Goal: Task Accomplishment & Management: Manage account settings

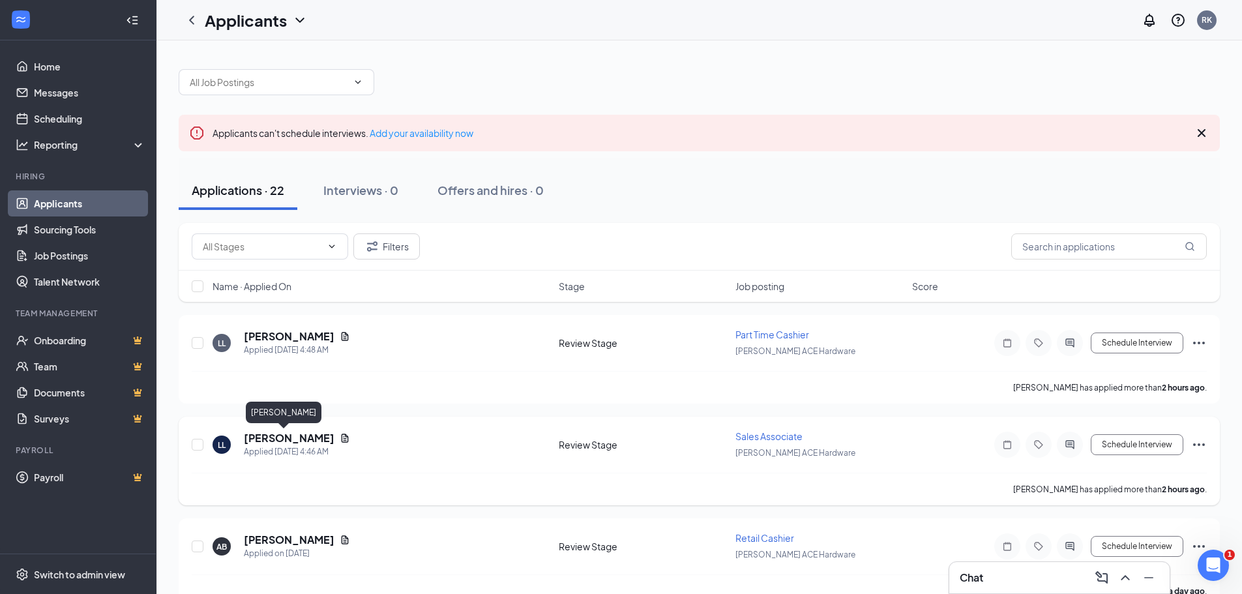
click at [275, 434] on h5 "[PERSON_NAME]" at bounding box center [289, 438] width 91 height 14
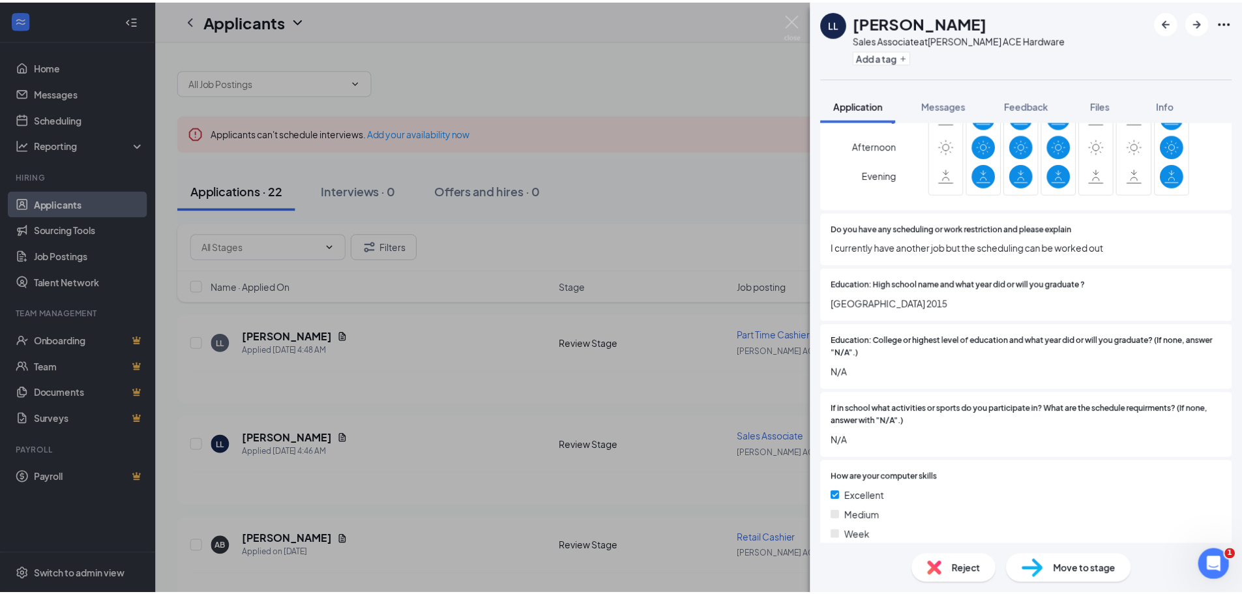
scroll to position [848, 0]
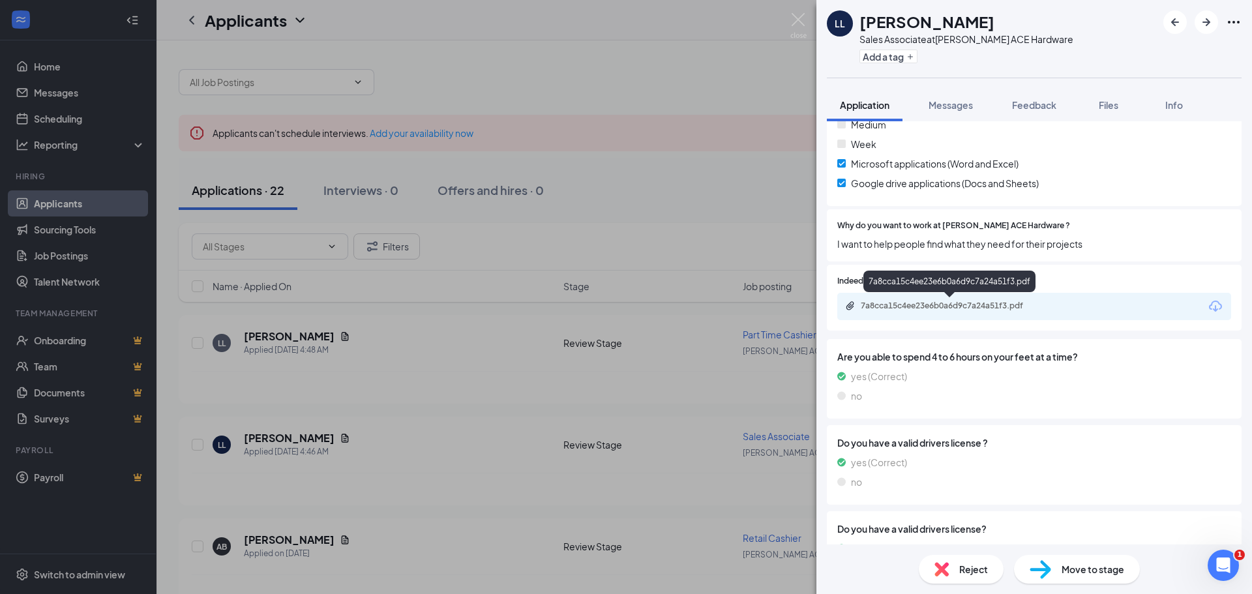
click at [942, 301] on div "7a8cca15c4ee23e6b0a6d9c7a24a51f3.pdf" at bounding box center [952, 306] width 183 height 10
click at [797, 15] on img at bounding box center [798, 25] width 16 height 25
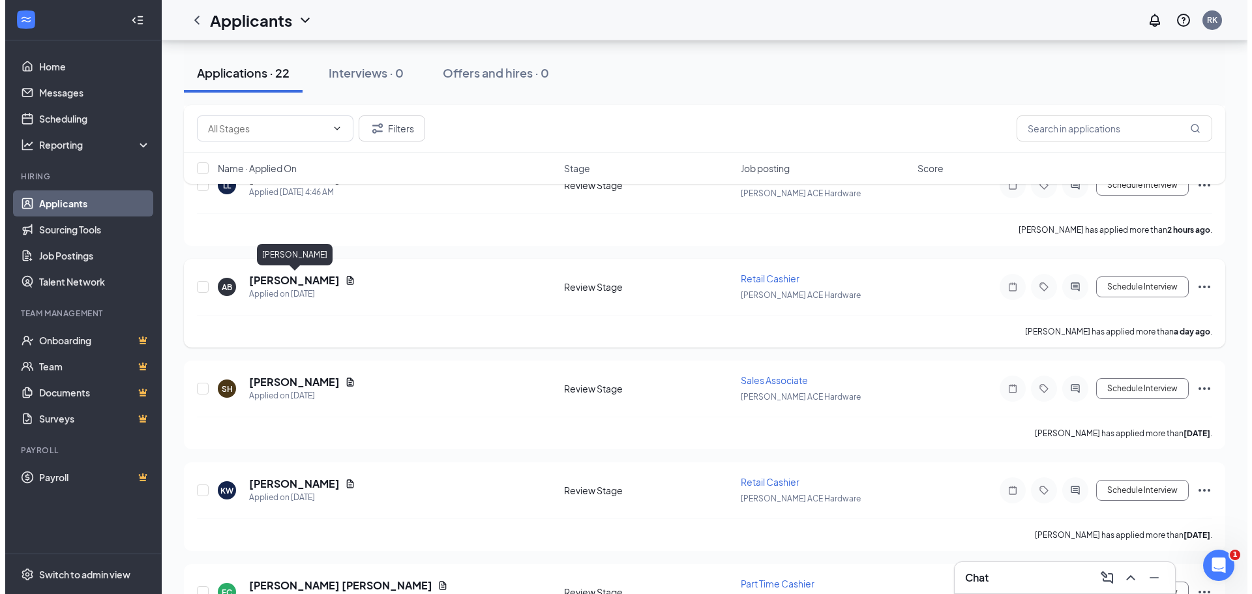
scroll to position [261, 0]
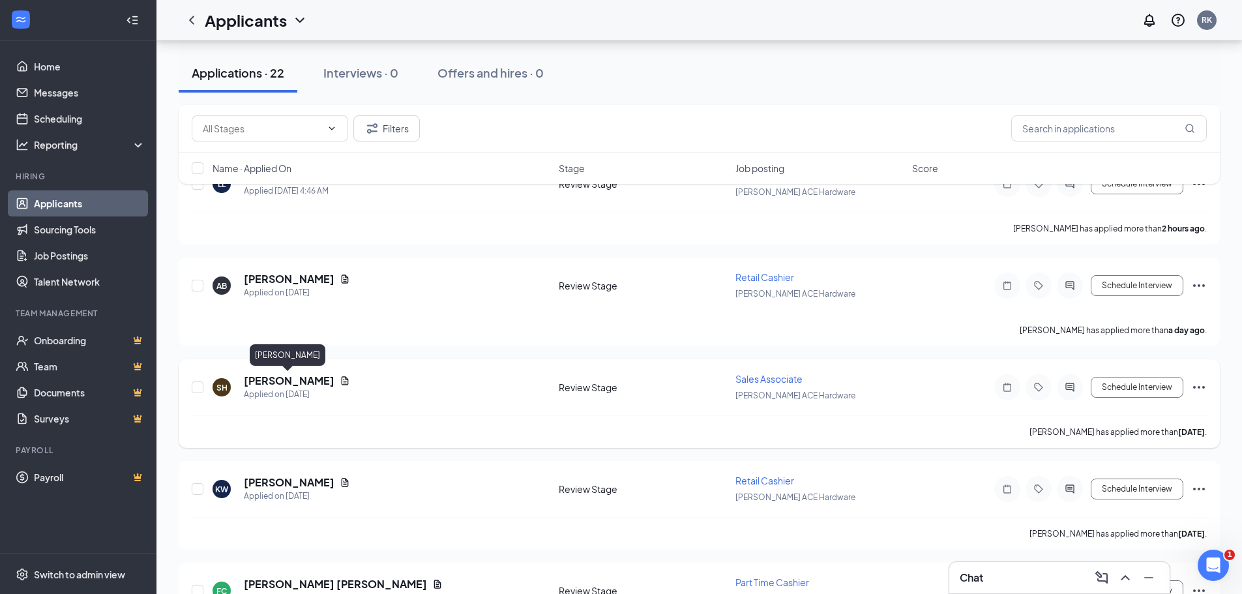
click at [305, 383] on h5 "[PERSON_NAME]" at bounding box center [289, 381] width 91 height 14
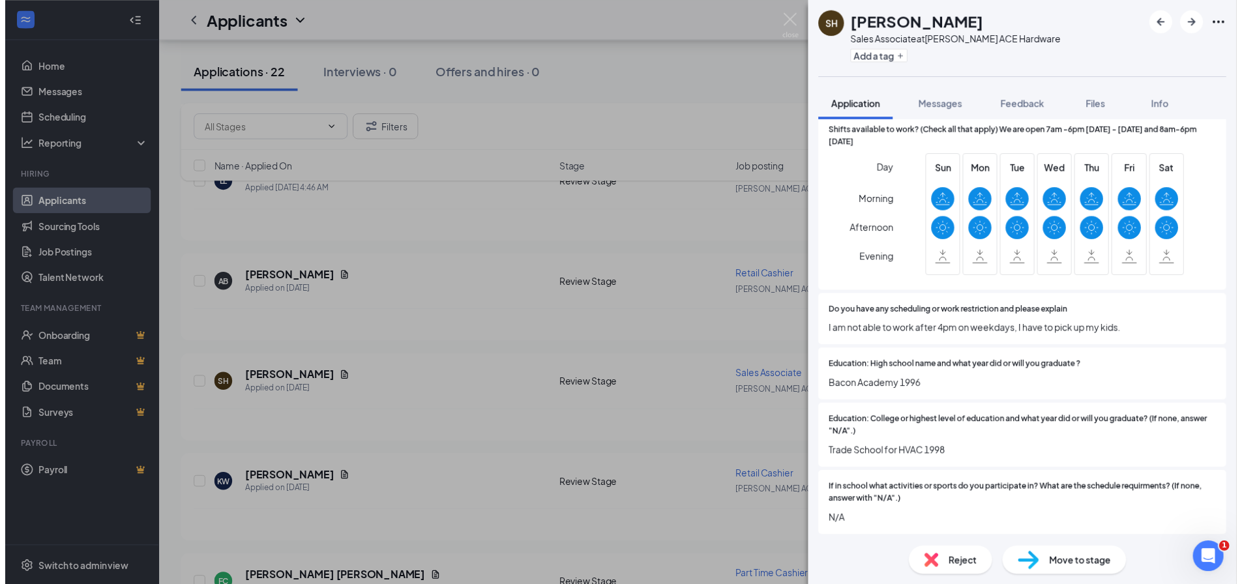
scroll to position [391, 0]
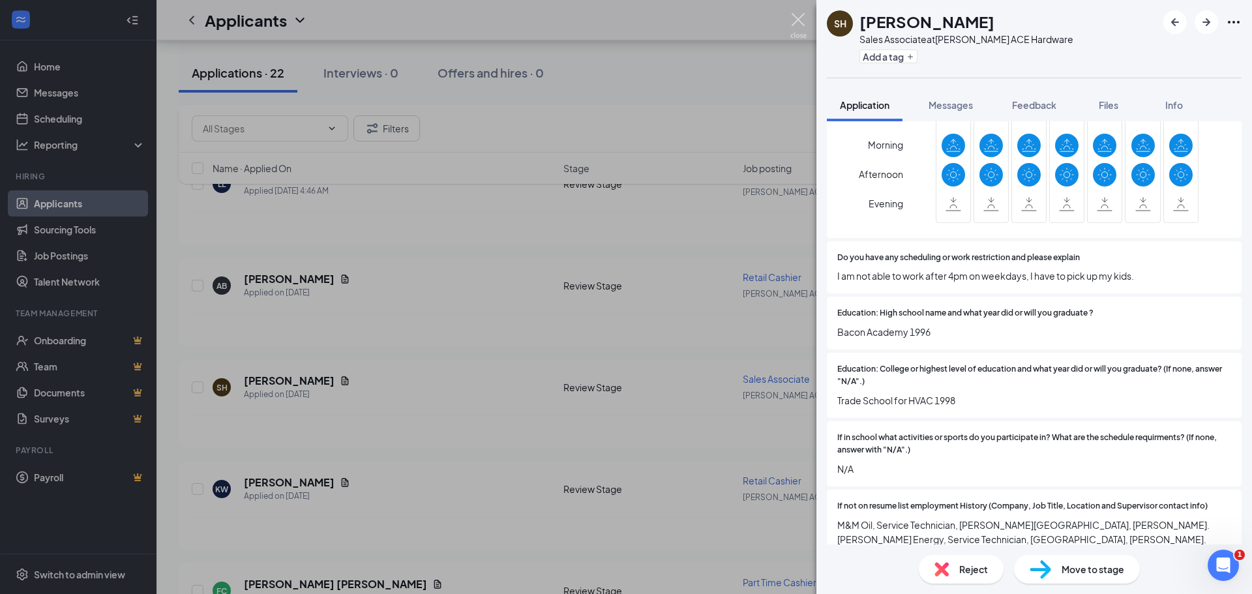
click at [801, 14] on img at bounding box center [798, 25] width 16 height 25
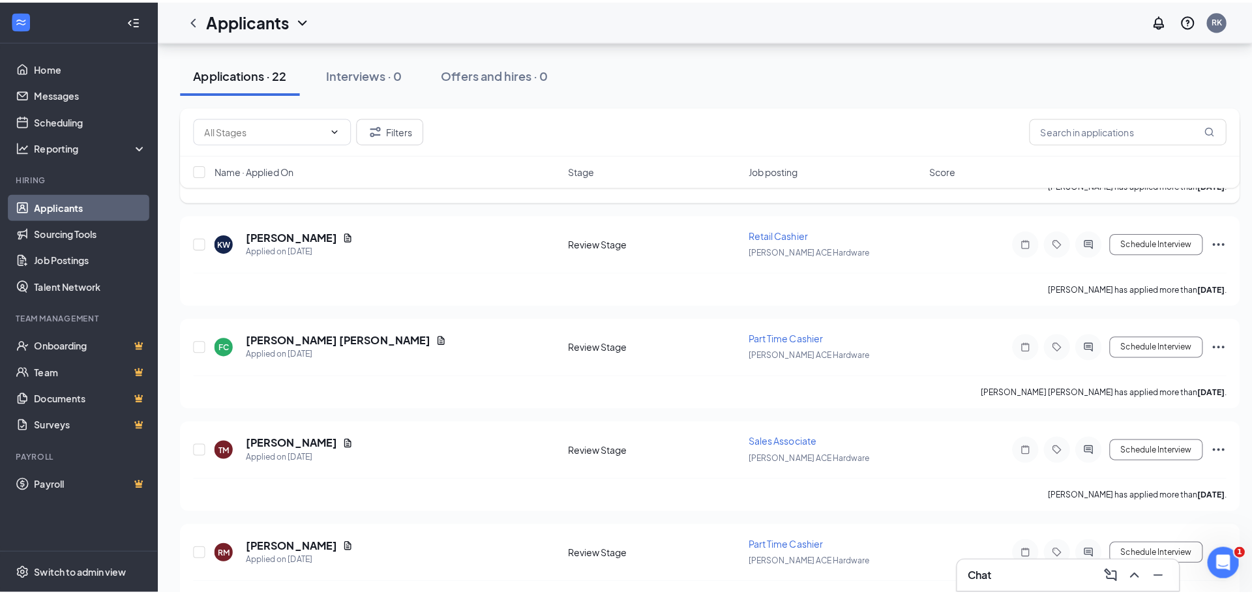
scroll to position [522, 0]
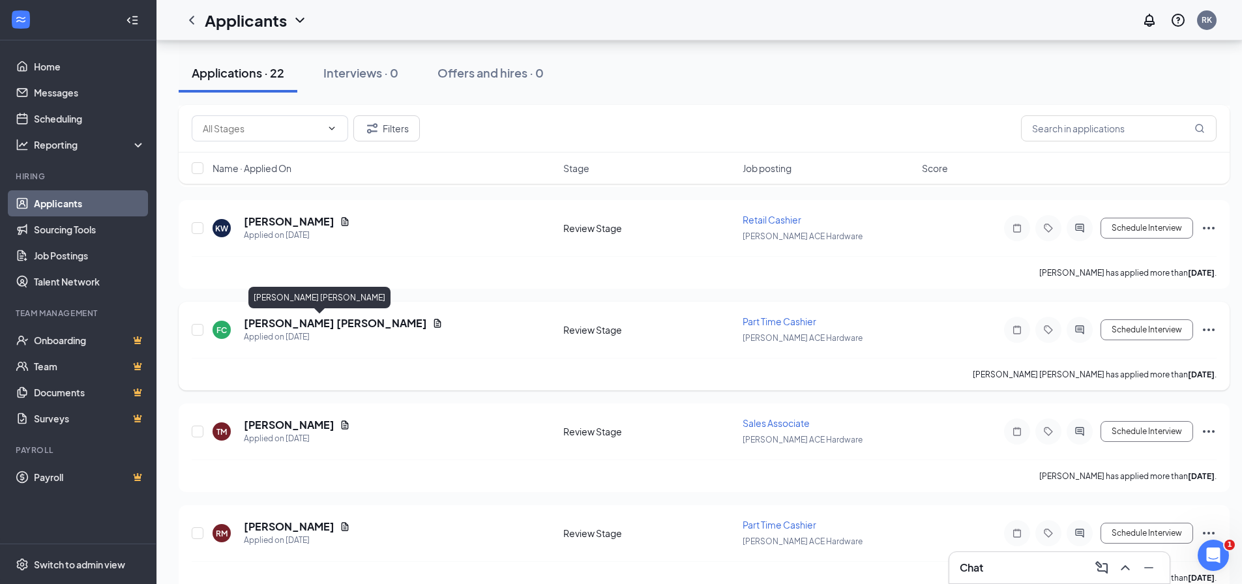
click at [293, 322] on h5 "[PERSON_NAME] [PERSON_NAME]" at bounding box center [335, 323] width 183 height 14
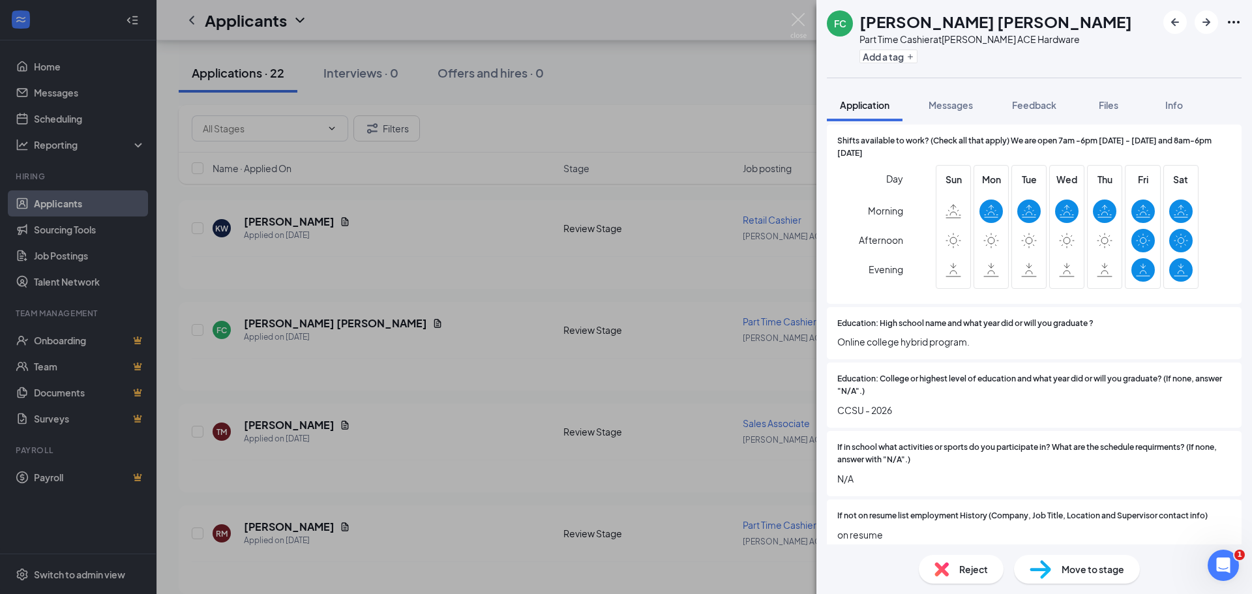
scroll to position [326, 0]
click at [966, 573] on span "Reject" at bounding box center [973, 569] width 29 height 14
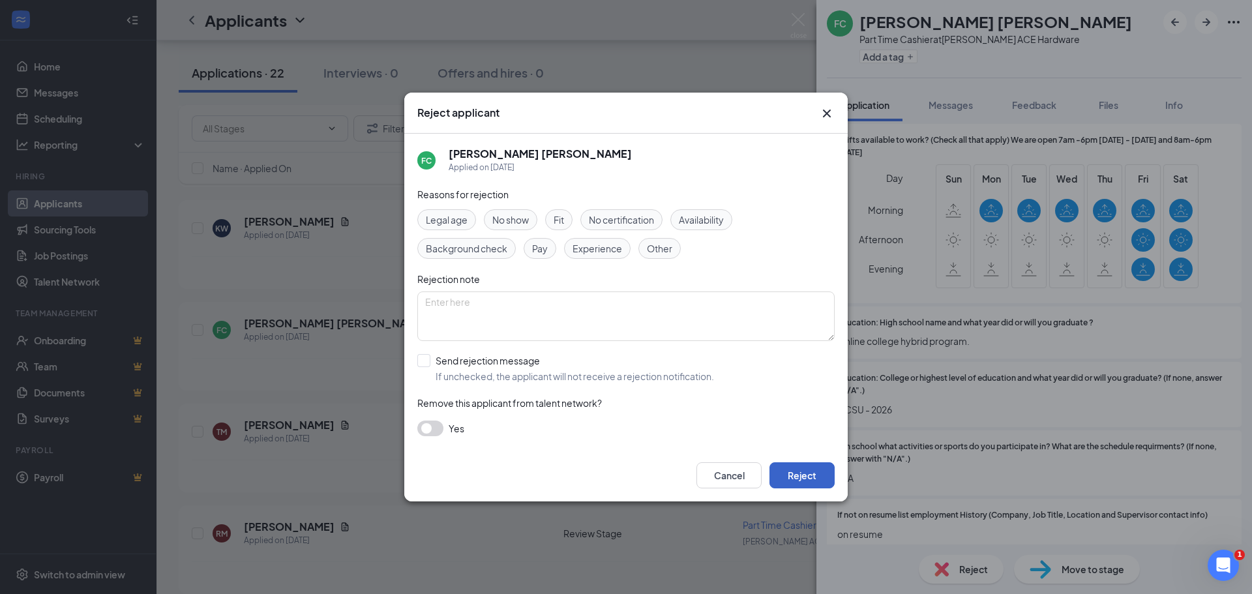
click at [790, 477] on button "Reject" at bounding box center [802, 475] width 65 height 26
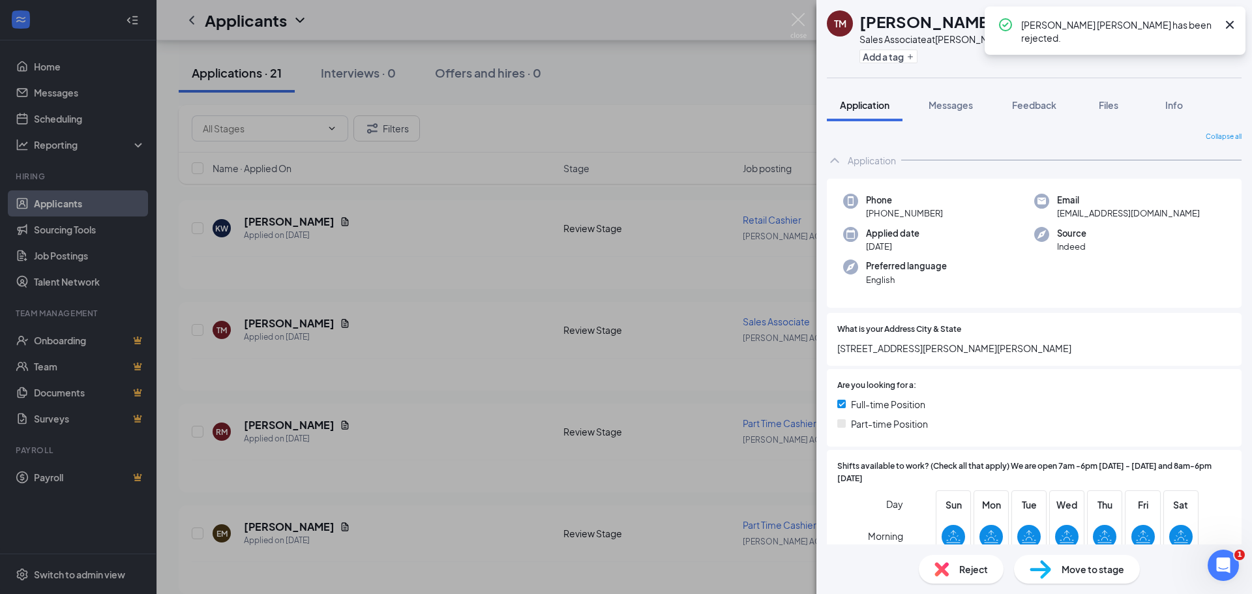
click at [978, 565] on span "Reject" at bounding box center [973, 569] width 29 height 14
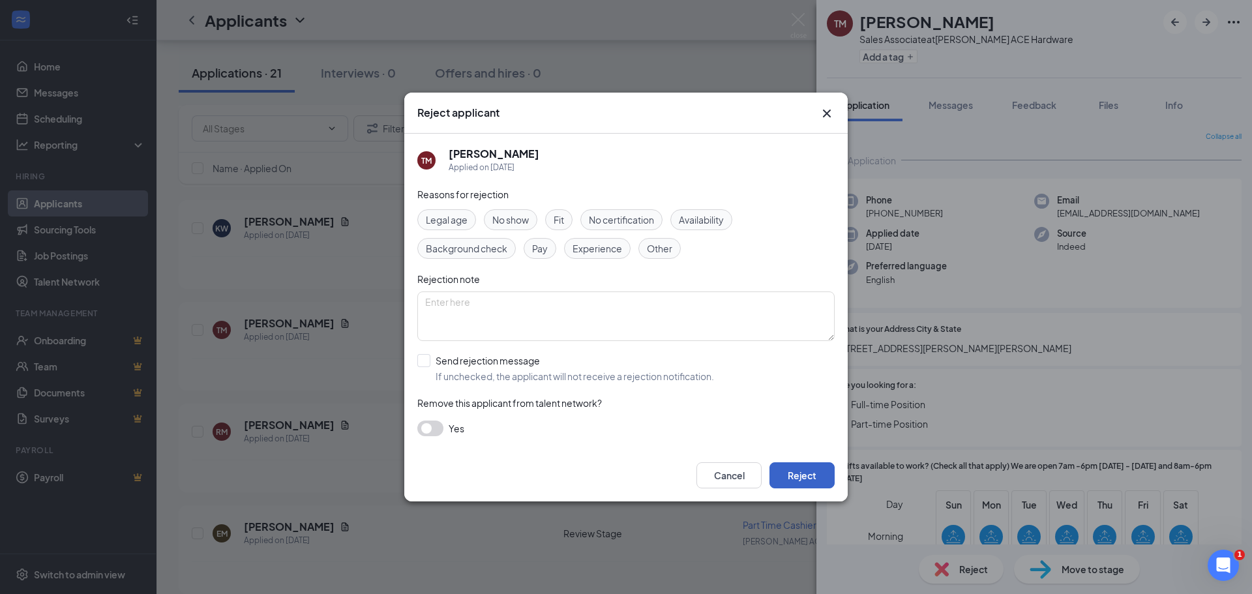
click at [794, 470] on button "Reject" at bounding box center [802, 475] width 65 height 26
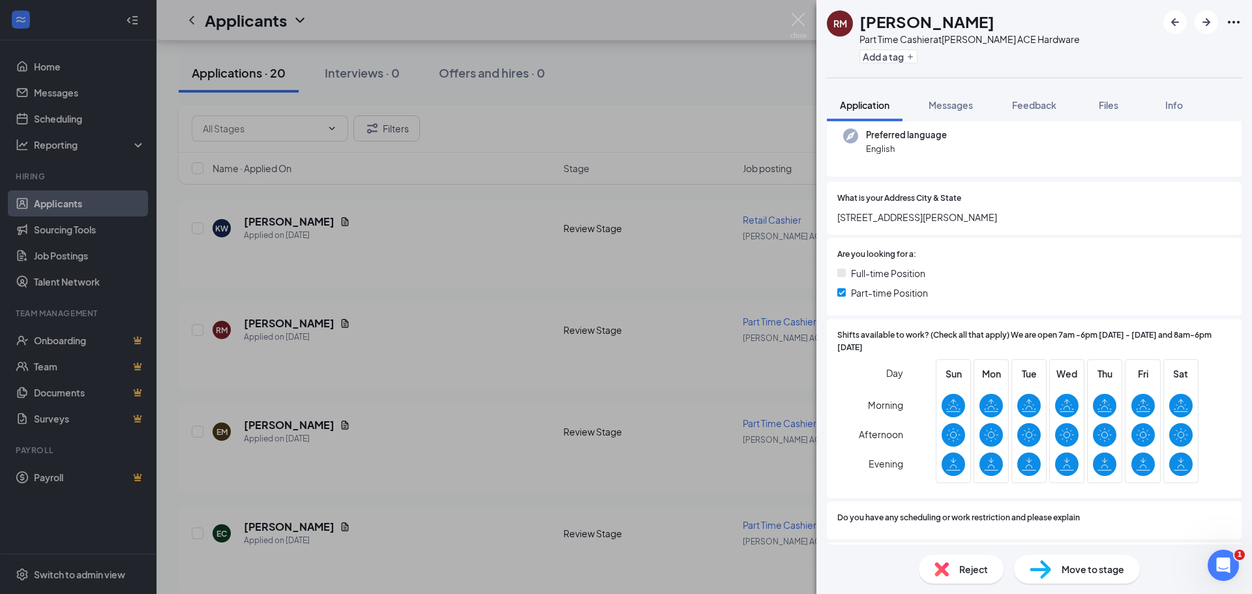
scroll to position [130, 0]
drag, startPoint x: 966, startPoint y: 215, endPoint x: 840, endPoint y: 224, distance: 126.8
click at [840, 224] on span "[STREET_ADDRESS][PERSON_NAME]" at bounding box center [1034, 218] width 394 height 14
copy span "[STREET_ADDRESS][PERSON_NAME]"
click at [969, 220] on span "[STREET_ADDRESS][PERSON_NAME]" at bounding box center [1034, 218] width 394 height 14
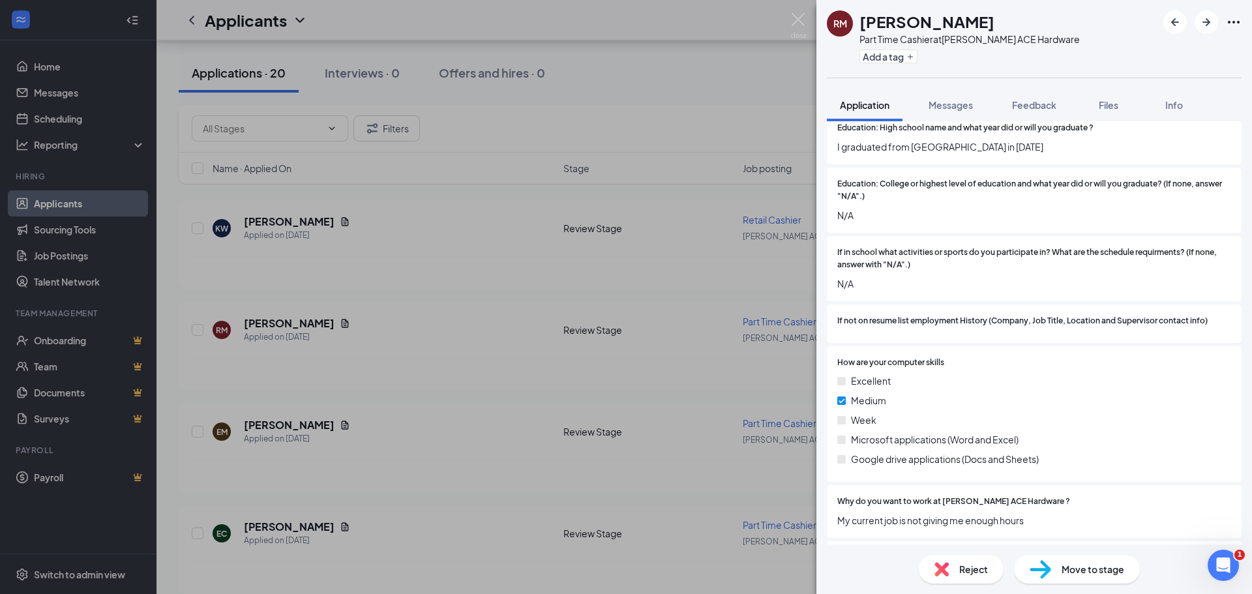
scroll to position [823, 0]
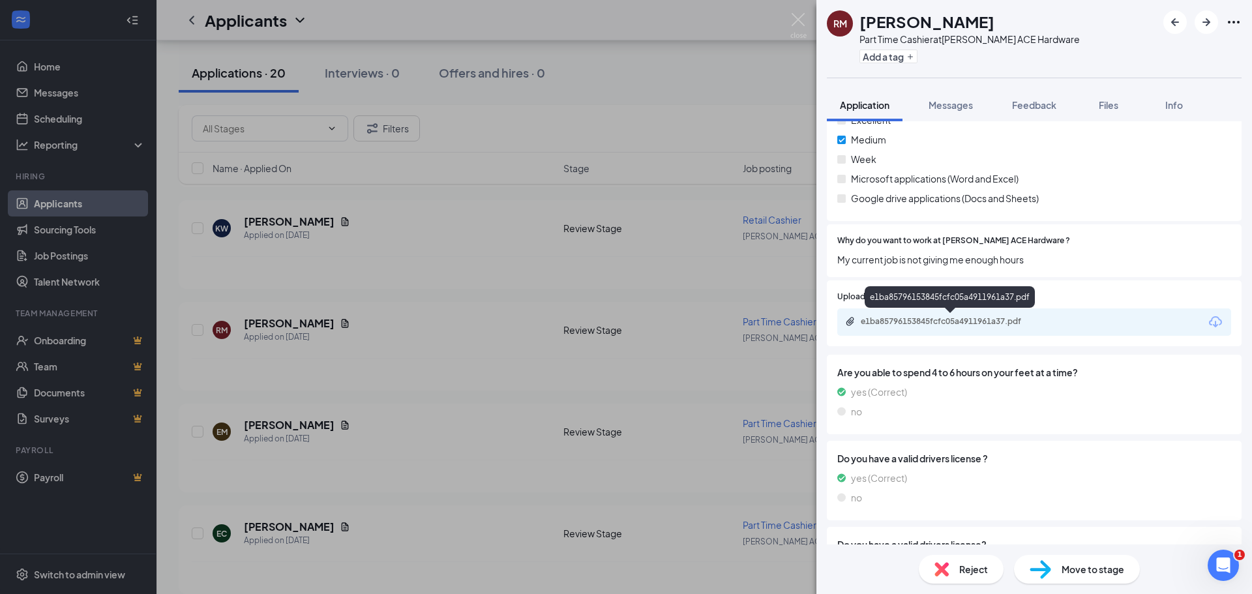
click at [949, 321] on div "e1ba85796153845fcfc05a4911961a37.pdf" at bounding box center [952, 321] width 183 height 10
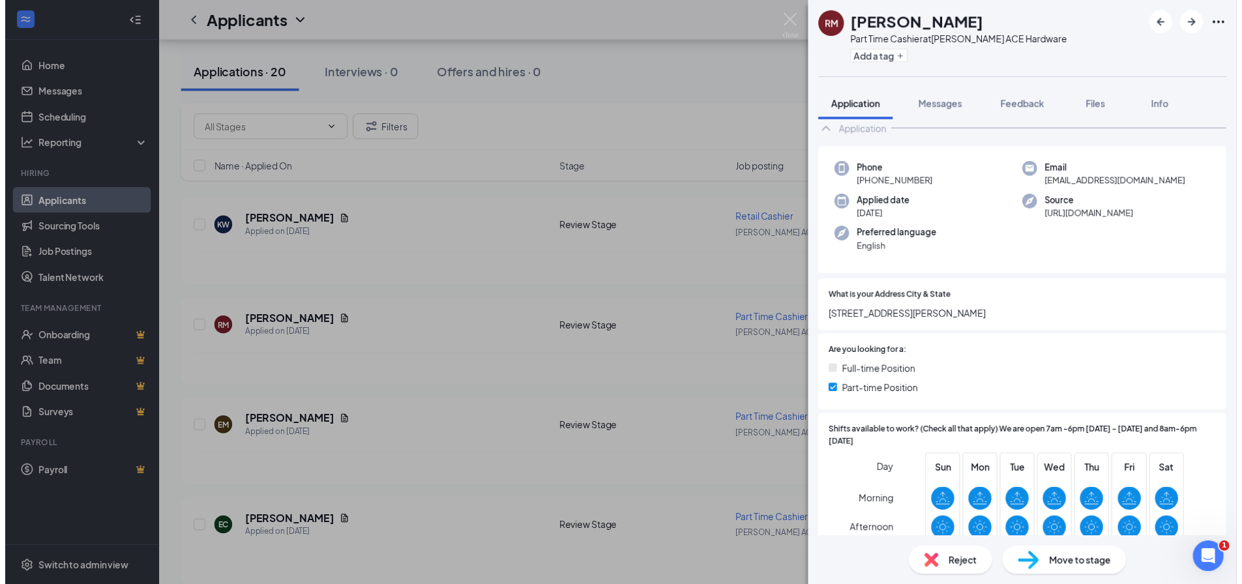
scroll to position [0, 0]
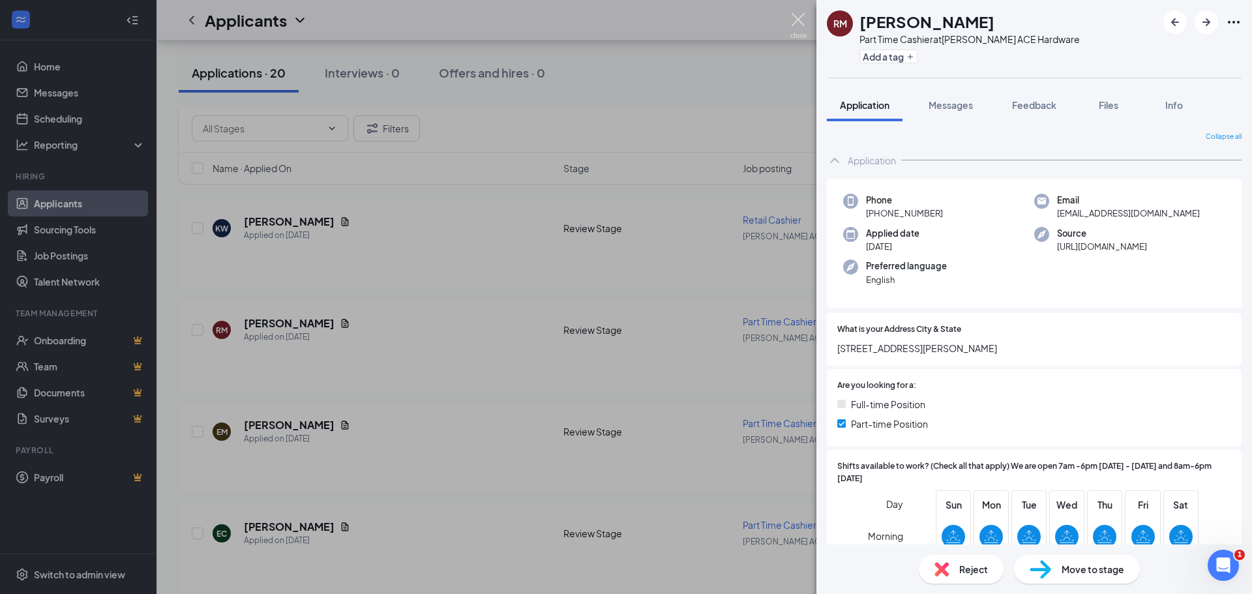
click at [793, 26] on img at bounding box center [798, 25] width 16 height 25
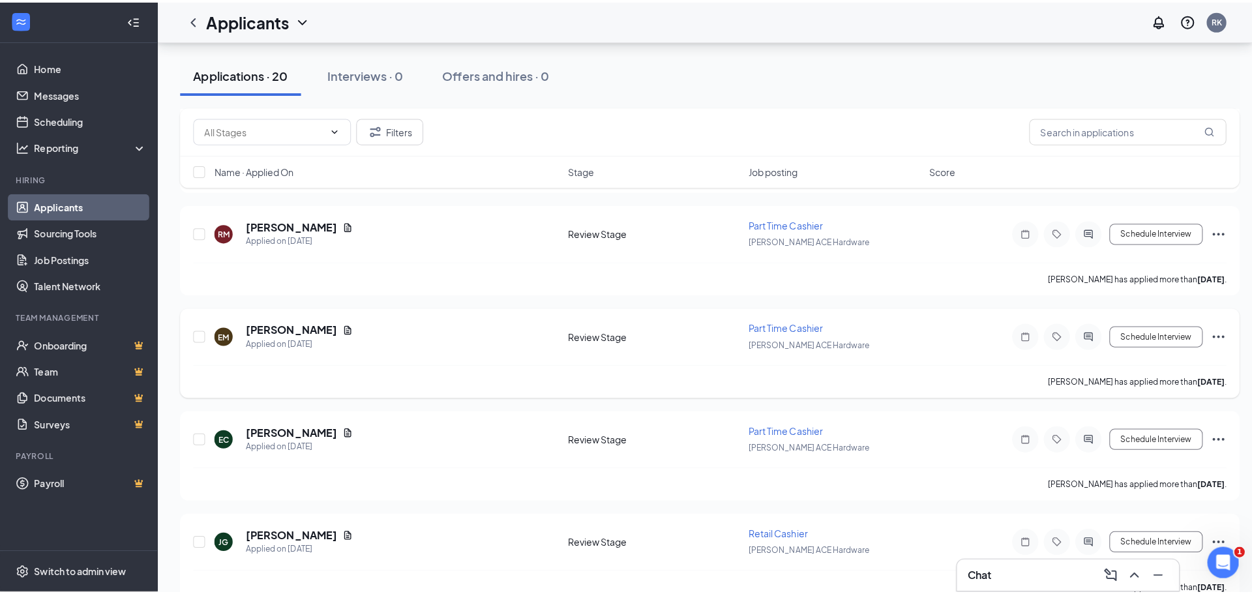
scroll to position [652, 0]
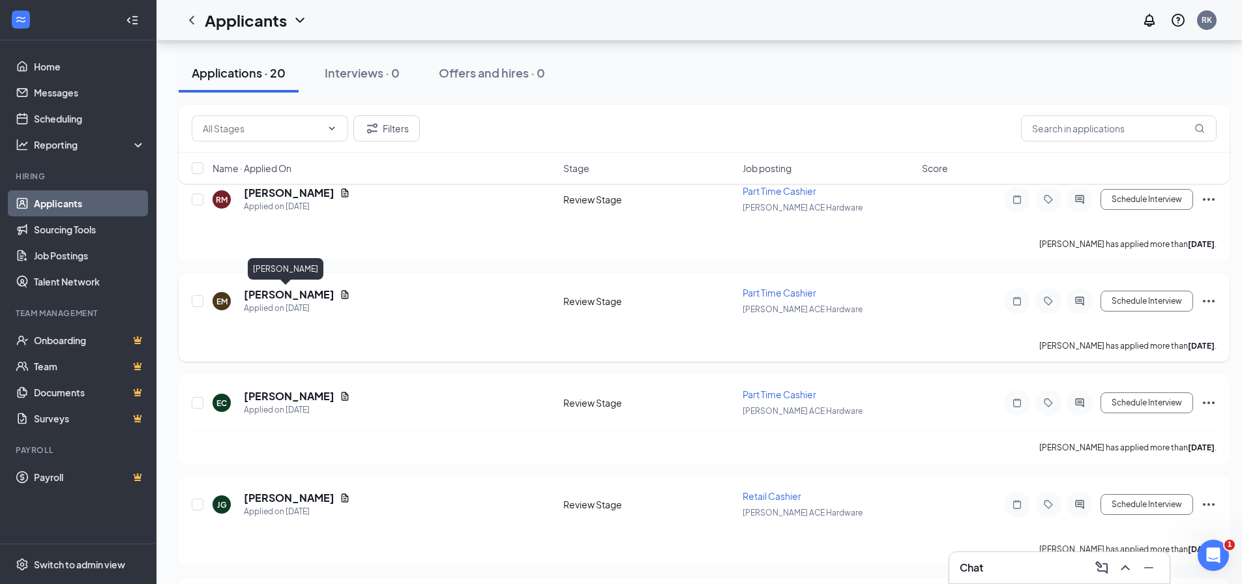
click at [282, 290] on h5 "[PERSON_NAME]" at bounding box center [289, 295] width 91 height 14
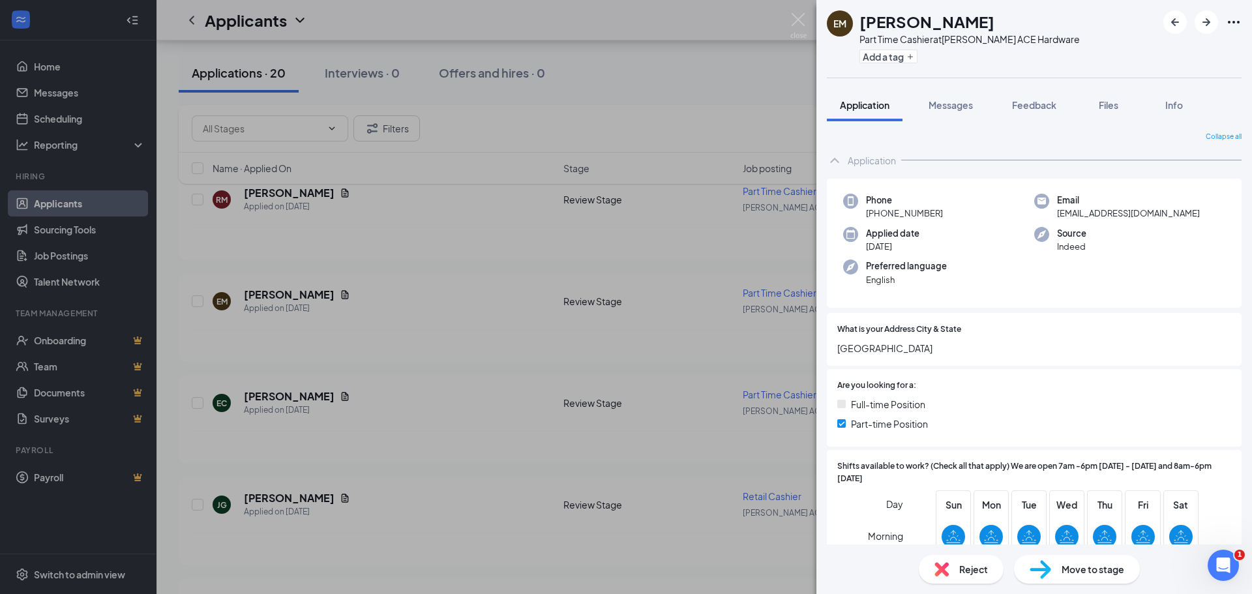
click at [973, 568] on span "Reject" at bounding box center [973, 569] width 29 height 14
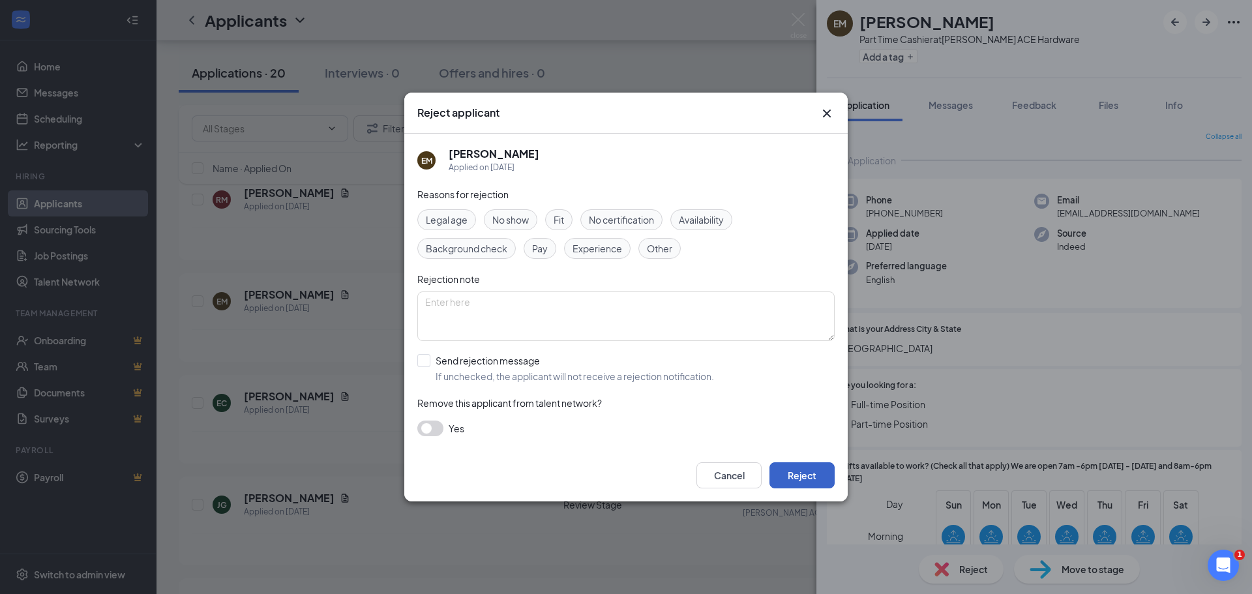
click at [818, 479] on button "Reject" at bounding box center [802, 475] width 65 height 26
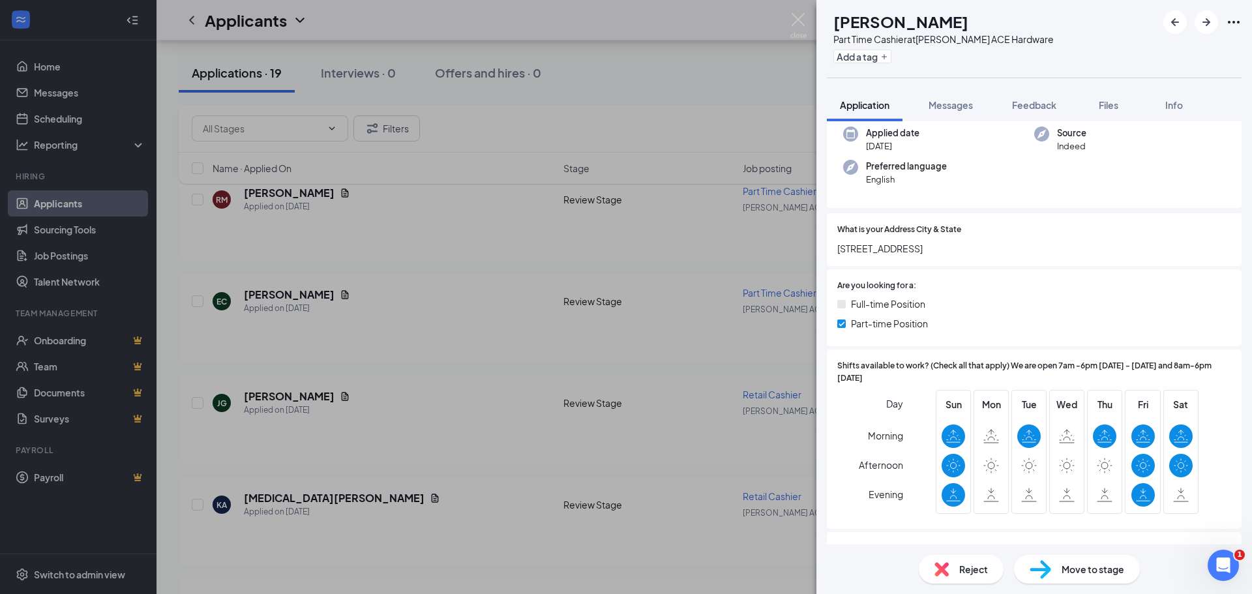
scroll to position [196, 0]
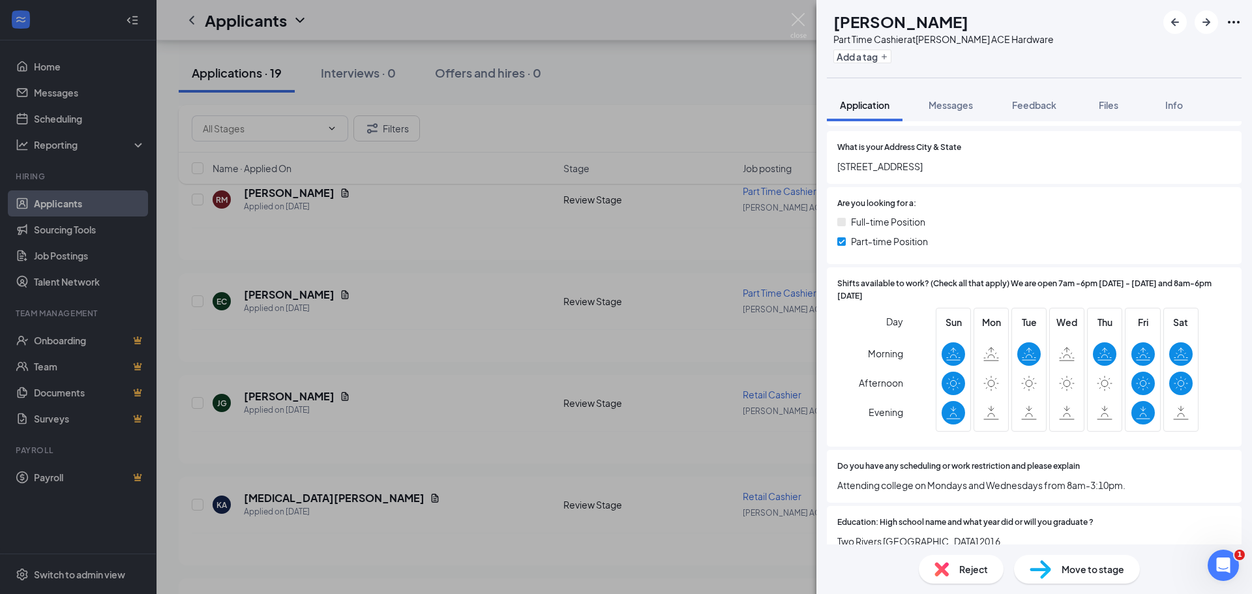
click at [961, 565] on span "Reject" at bounding box center [973, 569] width 29 height 14
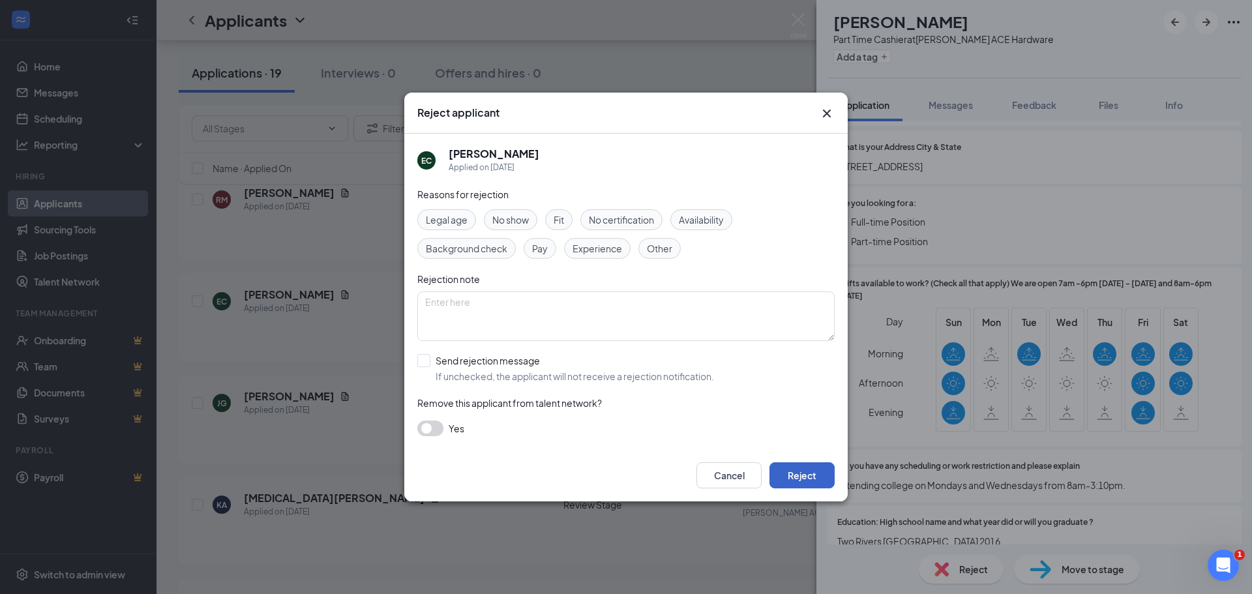
click at [798, 471] on button "Reject" at bounding box center [802, 475] width 65 height 26
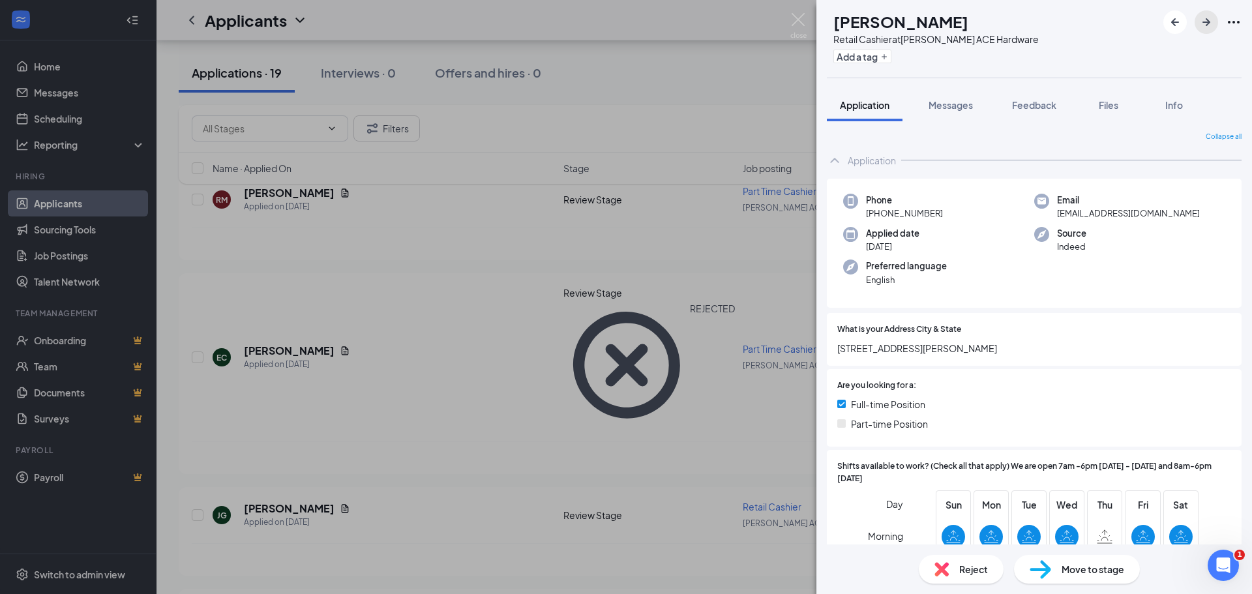
click at [1204, 23] on icon "ArrowRight" at bounding box center [1207, 22] width 16 height 16
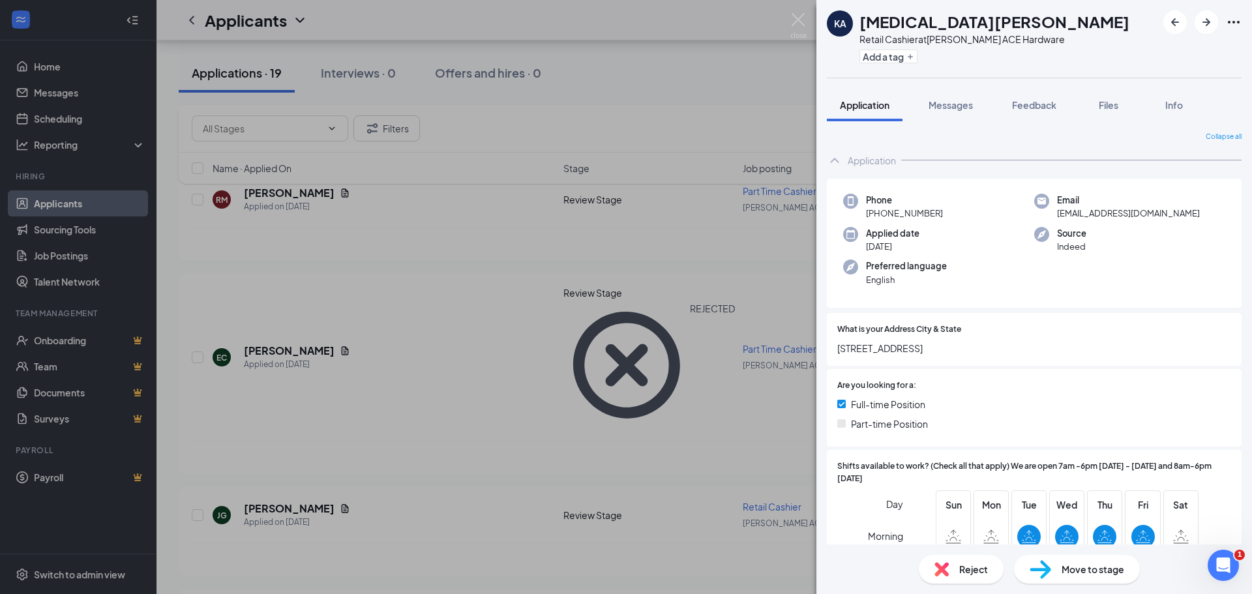
click at [946, 574] on img at bounding box center [941, 569] width 14 height 14
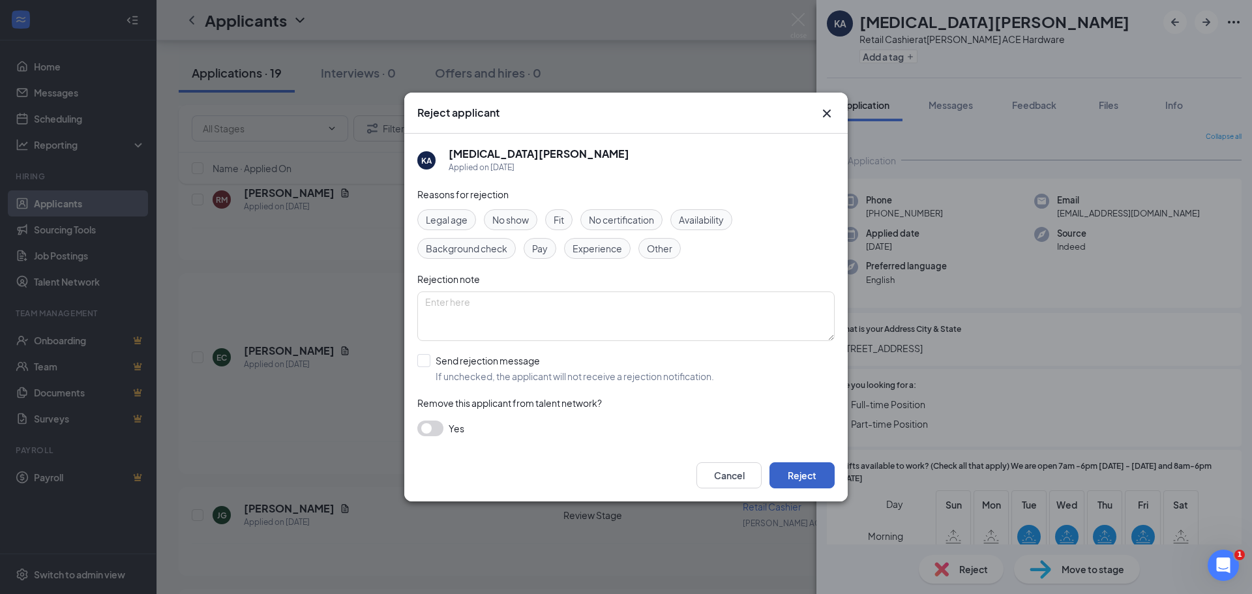
click at [777, 471] on button "Reject" at bounding box center [802, 475] width 65 height 26
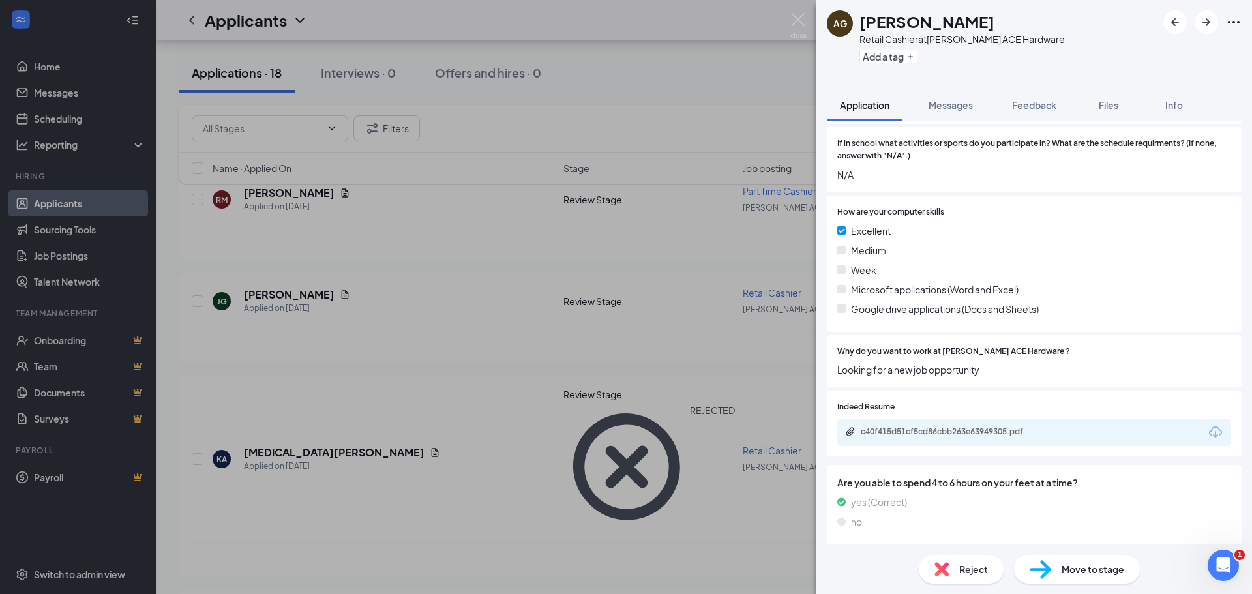
scroll to position [848, 0]
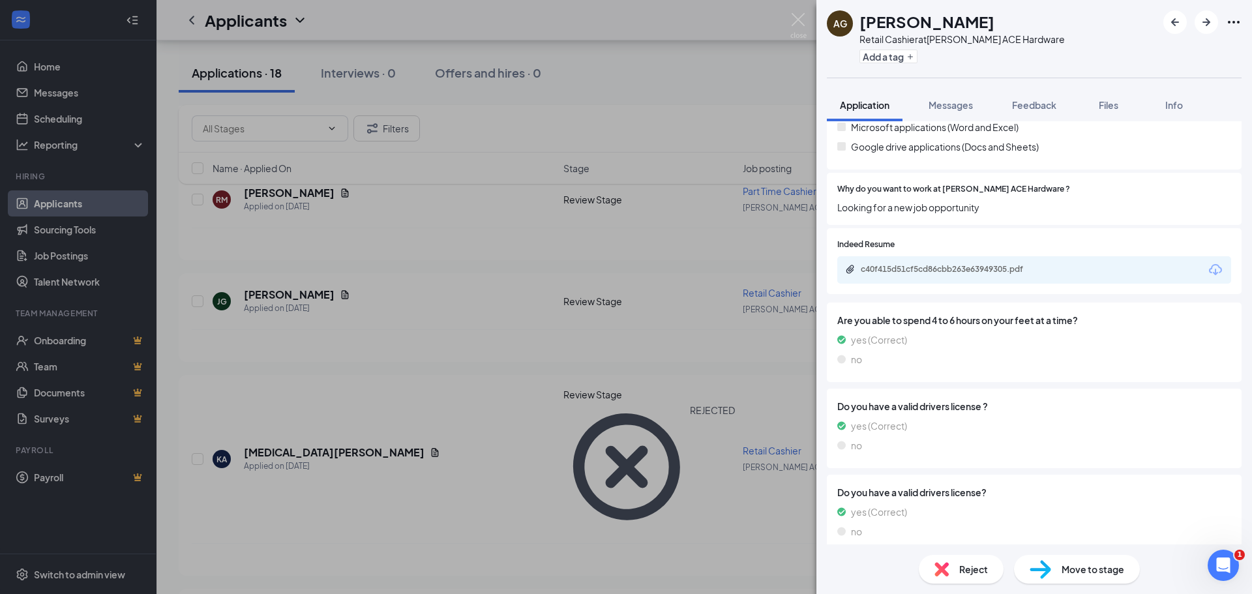
click at [932, 263] on div "c40f415d51cf5cd86cbb263e63949305.pdf" at bounding box center [1034, 269] width 394 height 27
click at [928, 267] on div "c40f415d51cf5cd86cbb263e63949305.pdf" at bounding box center [952, 269] width 183 height 10
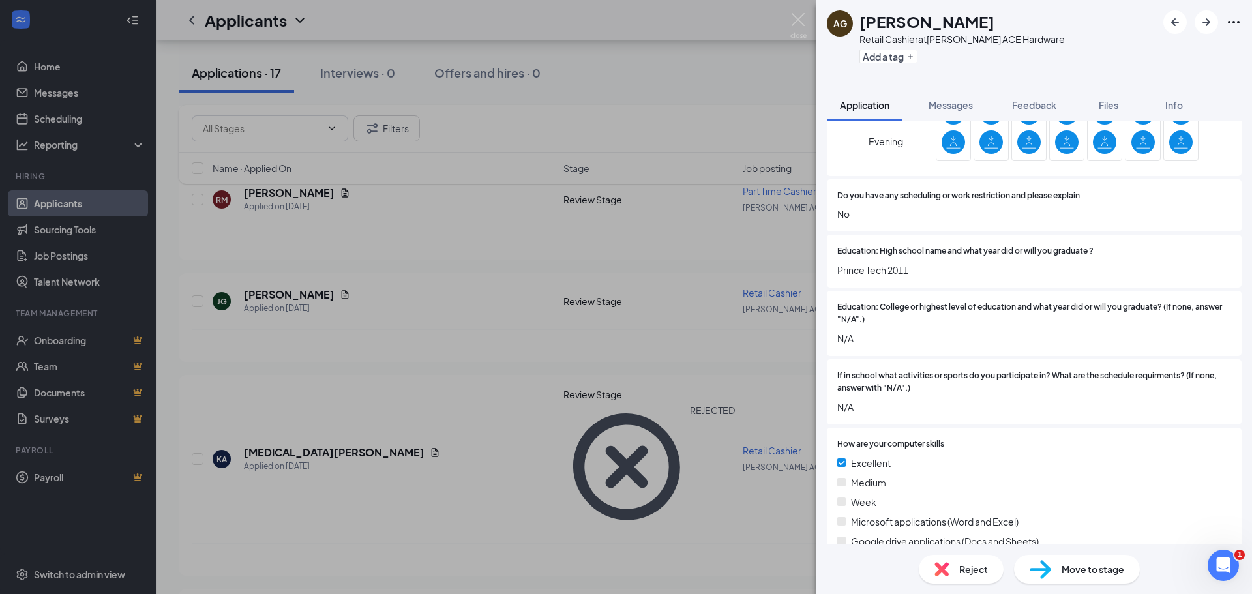
scroll to position [391, 0]
